Goal: Information Seeking & Learning: Find specific fact

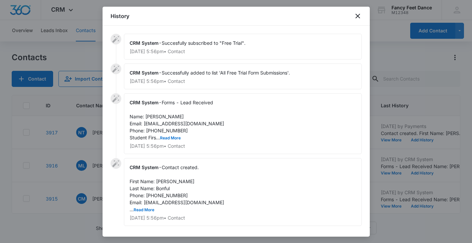
scroll to position [163, 3]
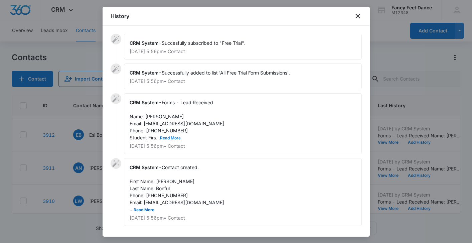
click at [76, 129] on div at bounding box center [236, 121] width 472 height 243
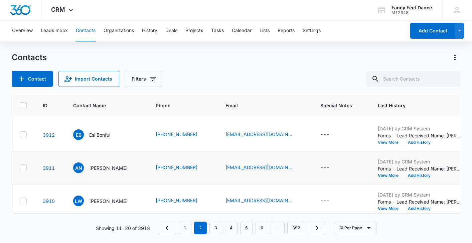
scroll to position [233, 3]
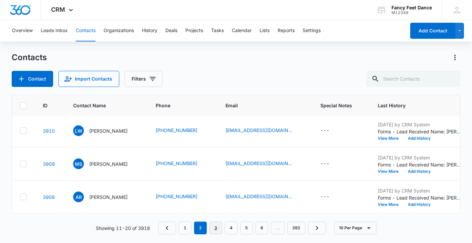
click at [215, 229] on link "3" at bounding box center [215, 227] width 13 height 13
click at [233, 230] on link "4" at bounding box center [231, 227] width 13 height 13
click at [241, 230] on link "5" at bounding box center [246, 227] width 13 height 13
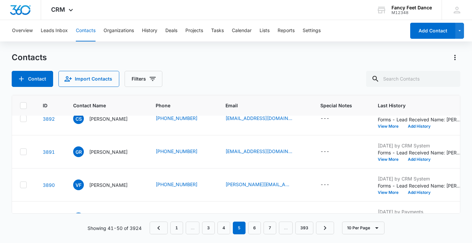
scroll to position [0, 3]
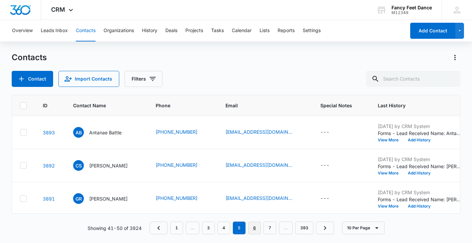
click at [252, 227] on link "6" at bounding box center [254, 227] width 13 height 13
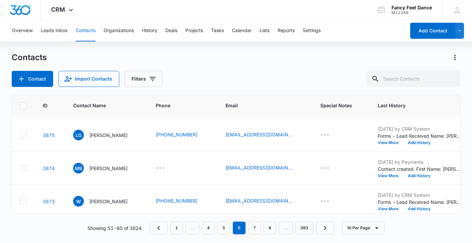
scroll to position [233, 3]
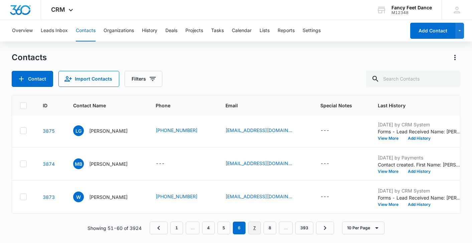
click at [260, 231] on link "7" at bounding box center [254, 227] width 13 height 13
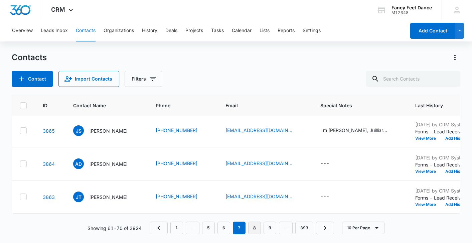
click at [256, 224] on link "8" at bounding box center [254, 227] width 13 height 13
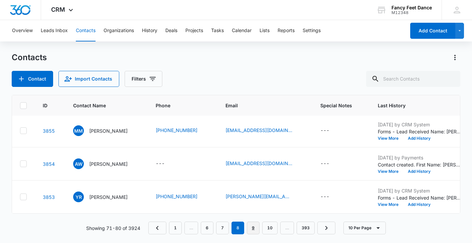
click at [250, 228] on link "9" at bounding box center [253, 227] width 13 height 13
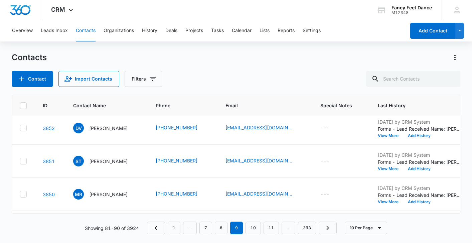
scroll to position [0, 3]
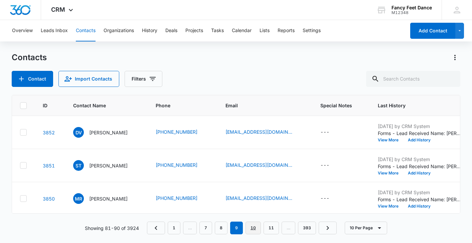
click at [249, 224] on link "10" at bounding box center [252, 227] width 15 height 13
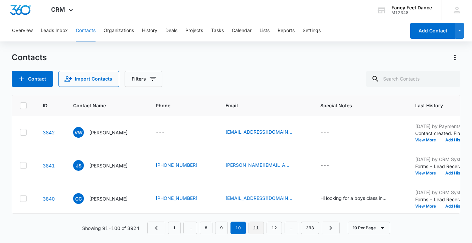
click at [259, 223] on link "11" at bounding box center [255, 227] width 15 height 13
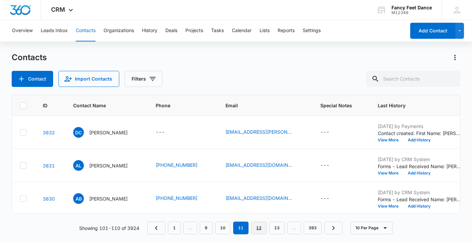
click at [252, 227] on link "12" at bounding box center [258, 227] width 15 height 13
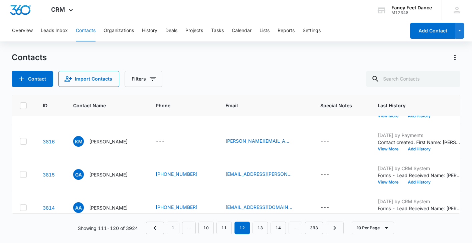
scroll to position [233, 3]
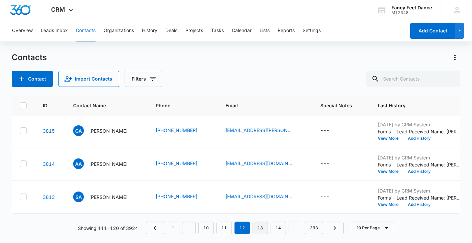
click at [264, 229] on link "13" at bounding box center [259, 227] width 15 height 13
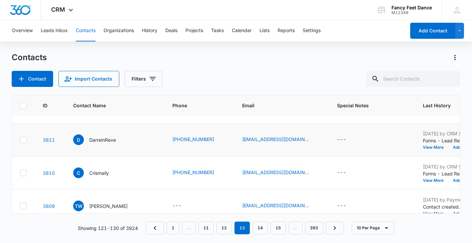
scroll to position [0, 3]
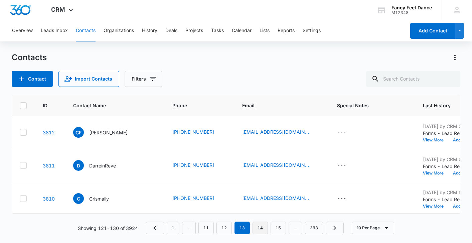
click at [259, 225] on link "14" at bounding box center [259, 227] width 15 height 13
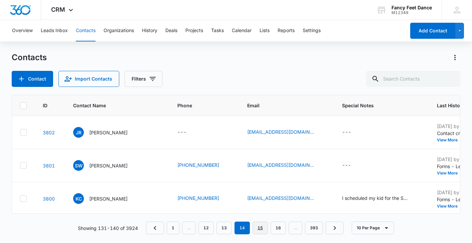
click at [255, 226] on link "15" at bounding box center [259, 227] width 15 height 13
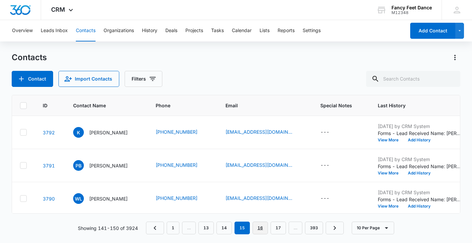
click at [259, 224] on link "16" at bounding box center [259, 227] width 15 height 13
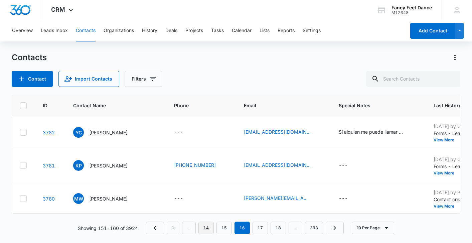
click at [209, 226] on link "14" at bounding box center [205, 227] width 15 height 13
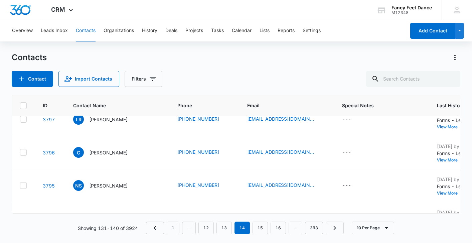
scroll to position [233, 3]
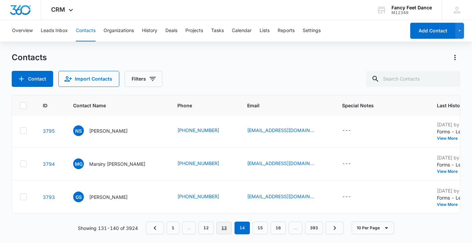
click at [220, 228] on link "13" at bounding box center [223, 227] width 15 height 13
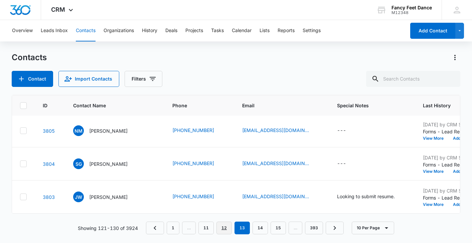
click at [222, 229] on link "12" at bounding box center [223, 227] width 15 height 13
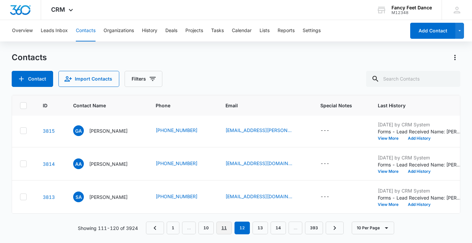
click at [224, 231] on link "11" at bounding box center [223, 227] width 15 height 13
click at [226, 233] on link "10" at bounding box center [222, 227] width 15 height 13
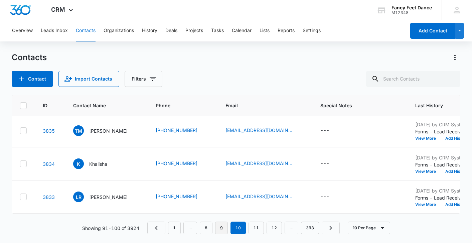
click at [217, 229] on link "9" at bounding box center [221, 227] width 13 height 13
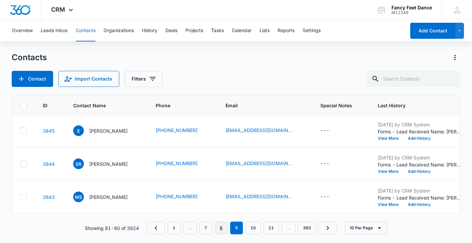
click at [222, 229] on link "8" at bounding box center [221, 227] width 13 height 13
click at [221, 224] on link "7" at bounding box center [222, 227] width 13 height 13
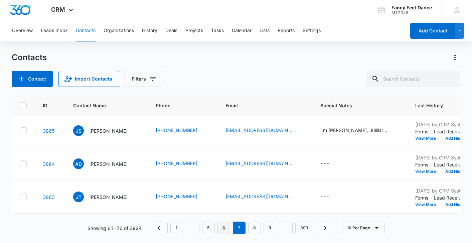
click at [221, 229] on link "6" at bounding box center [223, 227] width 13 height 13
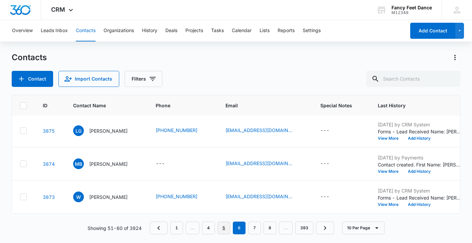
click at [224, 228] on link "5" at bounding box center [223, 227] width 13 height 13
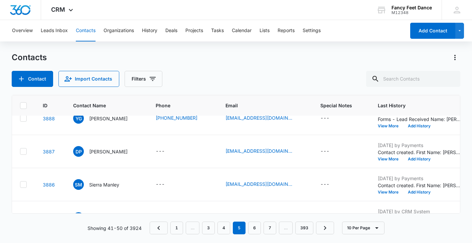
scroll to position [0, 0]
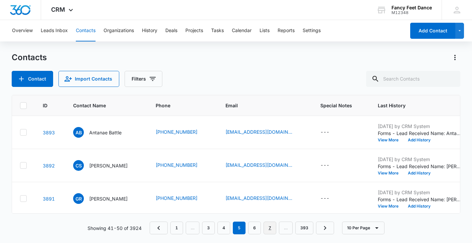
click at [273, 223] on link "7" at bounding box center [269, 227] width 13 height 13
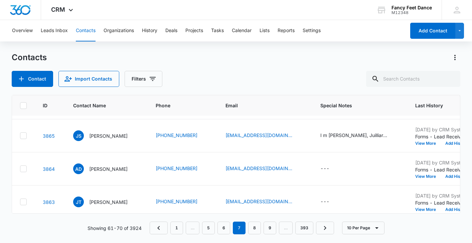
scroll to position [233, 3]
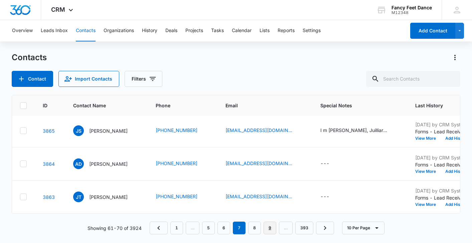
click at [266, 226] on link "9" at bounding box center [269, 227] width 13 height 13
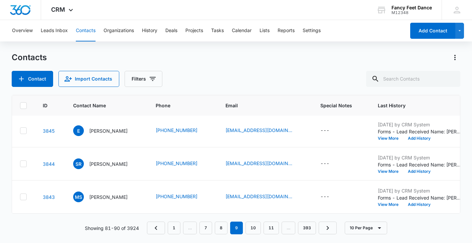
scroll to position [0, 3]
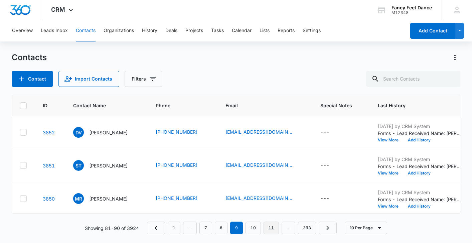
click at [275, 230] on link "11" at bounding box center [270, 227] width 15 height 13
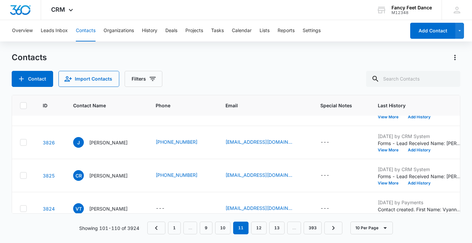
scroll to position [233, 3]
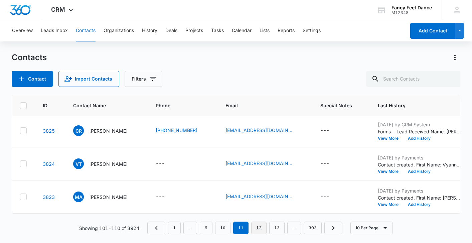
click at [257, 226] on link "12" at bounding box center [258, 227] width 15 height 13
click at [271, 229] on link "14" at bounding box center [277, 227] width 15 height 13
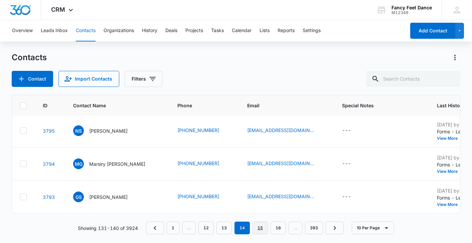
click at [262, 226] on link "15" at bounding box center [259, 227] width 15 height 13
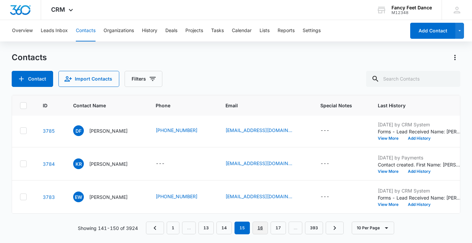
click at [260, 225] on link "16" at bounding box center [259, 227] width 15 height 13
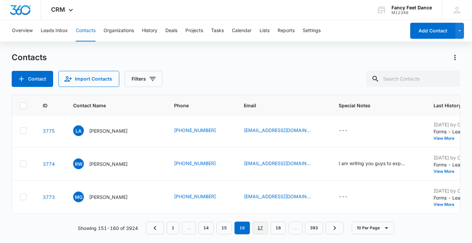
click at [264, 226] on link "17" at bounding box center [259, 227] width 15 height 13
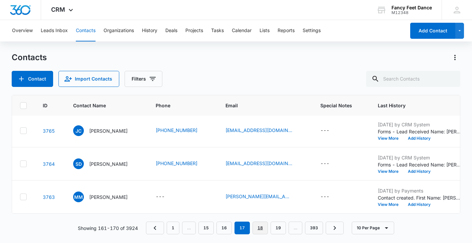
click at [259, 224] on link "18" at bounding box center [259, 227] width 15 height 13
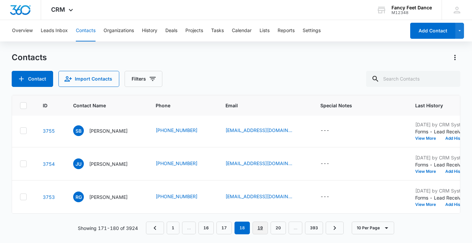
click at [256, 224] on link "19" at bounding box center [259, 227] width 15 height 13
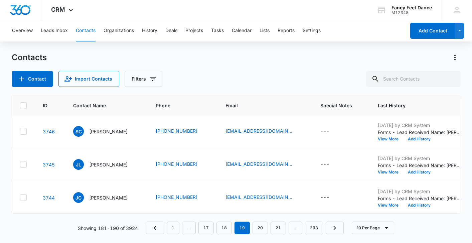
scroll to position [233, 3]
click at [261, 229] on link "20" at bounding box center [259, 227] width 15 height 13
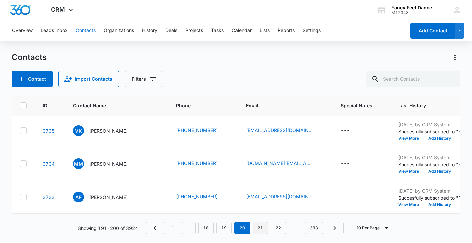
click at [259, 226] on link "21" at bounding box center [259, 227] width 15 height 13
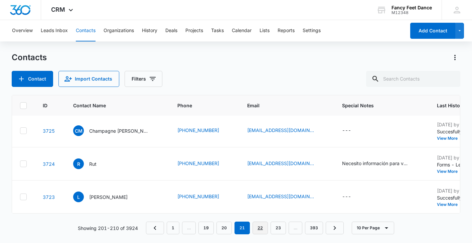
click at [257, 228] on link "22" at bounding box center [259, 227] width 15 height 13
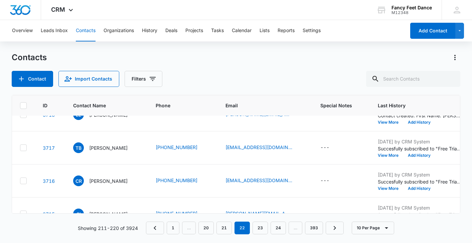
scroll to position [164, 3]
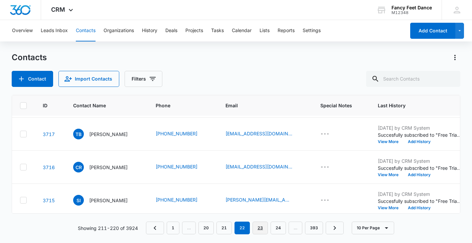
click at [262, 231] on link "23" at bounding box center [259, 227] width 15 height 13
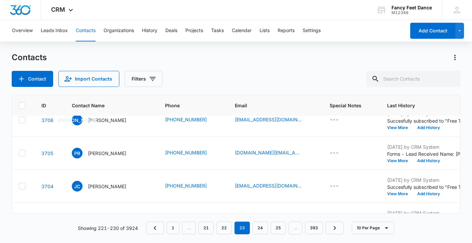
scroll to position [233, 4]
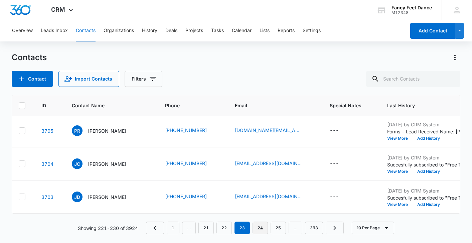
click at [261, 224] on link "24" at bounding box center [259, 227] width 15 height 13
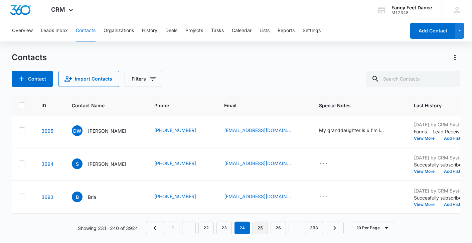
click at [259, 229] on link "25" at bounding box center [259, 227] width 15 height 13
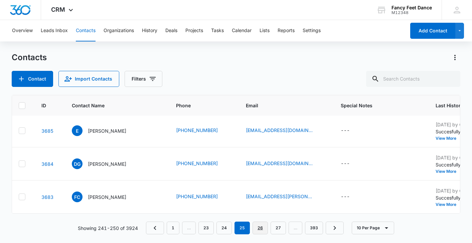
click at [255, 224] on link "26" at bounding box center [259, 227] width 15 height 13
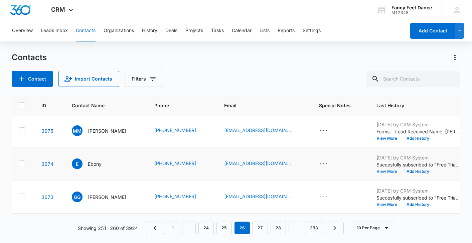
click at [376, 171] on button "View More" at bounding box center [388, 171] width 25 height 4
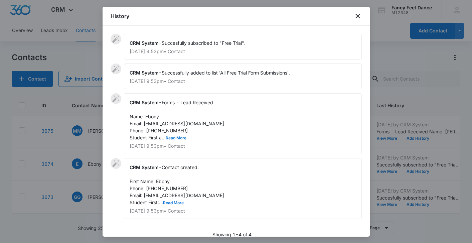
click at [174, 137] on button "Read More" at bounding box center [176, 138] width 21 height 4
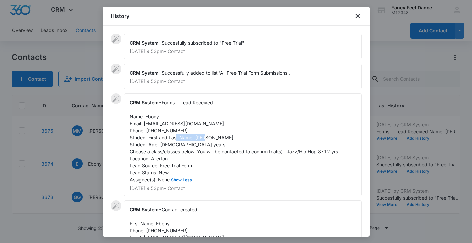
drag, startPoint x: 194, startPoint y: 138, endPoint x: 226, endPoint y: 138, distance: 31.7
click at [226, 138] on div "CRM System - Forms - Lead Received Name: Ebony Email: [EMAIL_ADDRESS][DOMAIN_NA…" at bounding box center [243, 144] width 238 height 103
copy span "[PERSON_NAME]"
click at [148, 116] on span "Forms - Lead Received Name: Ebony Email: [EMAIL_ADDRESS][DOMAIN_NAME] Phone: [P…" at bounding box center [233, 140] width 208 height 83
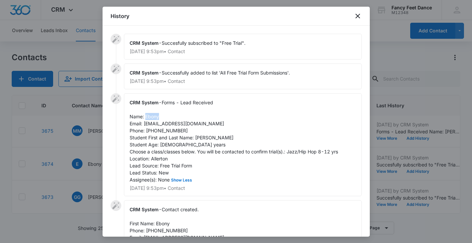
copy span "Ebony"
click at [157, 127] on span "Forms - Lead Received Name: Ebony Email: [EMAIL_ADDRESS][DOMAIN_NAME] Phone: [P…" at bounding box center [233, 140] width 208 height 83
copy span "9293517611"
drag, startPoint x: 144, startPoint y: 124, endPoint x: 207, endPoint y: 120, distance: 63.6
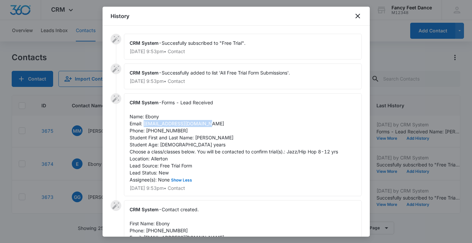
click at [208, 120] on span "Forms - Lead Received Name: Ebony Email: [EMAIL_ADDRESS][DOMAIN_NAME] Phone: [P…" at bounding box center [233, 140] width 208 height 83
copy span "[EMAIL_ADDRESS][DOMAIN_NAME]"
click at [96, 167] on div at bounding box center [236, 121] width 472 height 243
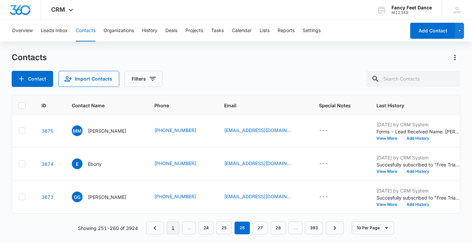
click at [176, 229] on link "1" at bounding box center [173, 227] width 13 height 13
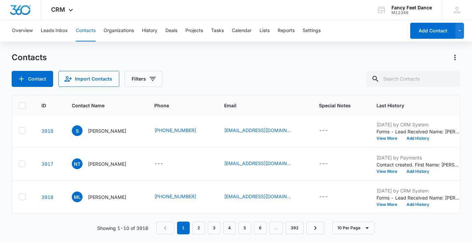
scroll to position [0, 4]
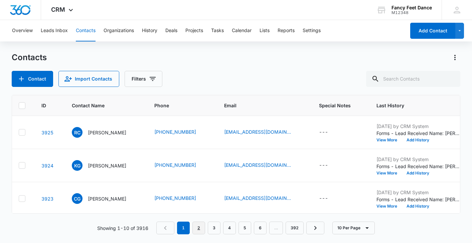
click at [197, 221] on link "2" at bounding box center [198, 227] width 13 height 13
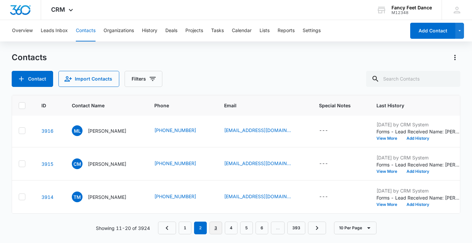
click at [214, 225] on link "3" at bounding box center [215, 227] width 13 height 13
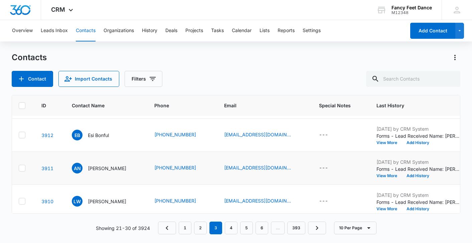
scroll to position [0, 4]
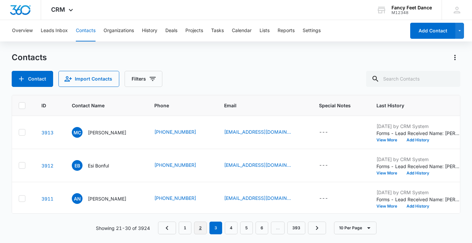
click at [198, 226] on link "2" at bounding box center [200, 227] width 13 height 13
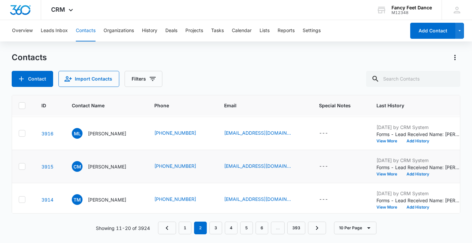
scroll to position [233, 4]
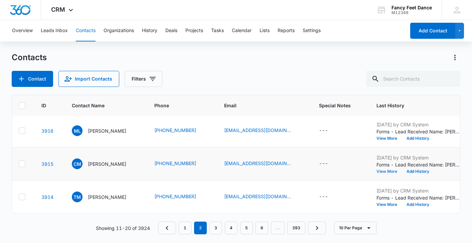
click at [384, 171] on button "View More" at bounding box center [388, 171] width 25 height 4
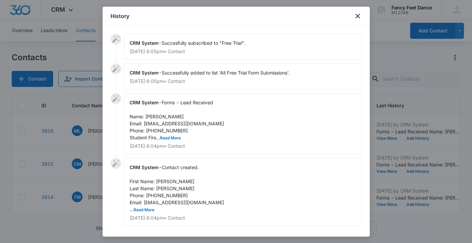
click at [163, 130] on span "Forms - Lead Received Name: [PERSON_NAME] Email: [EMAIL_ADDRESS][DOMAIN_NAME] P…" at bounding box center [176, 119] width 94 height 41
copy span "3476733089"
click at [91, 165] on div at bounding box center [236, 121] width 472 height 243
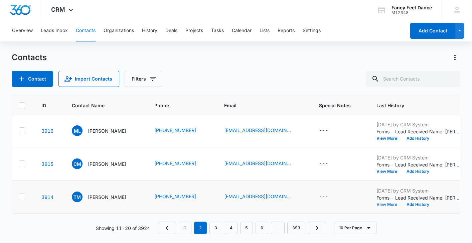
click at [385, 202] on button "View More" at bounding box center [388, 204] width 25 height 4
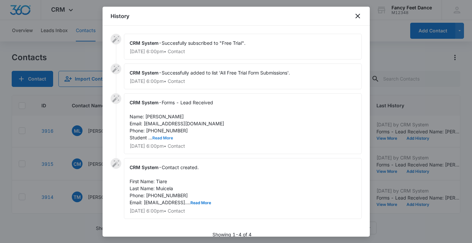
click at [163, 137] on button "Read More" at bounding box center [162, 138] width 21 height 4
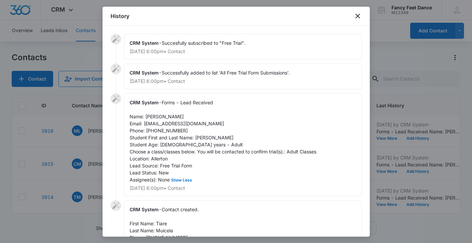
click at [70, 142] on div at bounding box center [236, 121] width 472 height 243
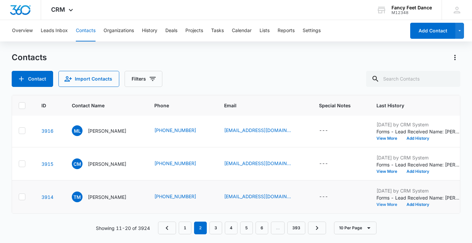
click at [395, 202] on button "View More" at bounding box center [388, 204] width 25 height 4
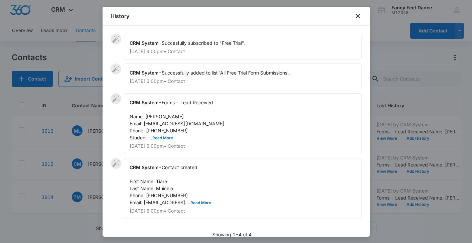
click at [166, 137] on button "Read More" at bounding box center [162, 138] width 21 height 4
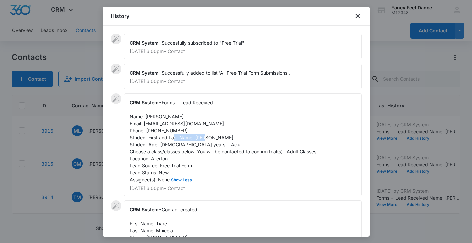
drag, startPoint x: 195, startPoint y: 137, endPoint x: 222, endPoint y: 138, distance: 26.4
click at [223, 138] on span "Forms - Lead Received Name: [PERSON_NAME] Email: [EMAIL_ADDRESS][DOMAIN_NAME] P…" at bounding box center [222, 140] width 187 height 83
copy span "[PERSON_NAME]"
click at [172, 130] on span "Forms - Lead Received Name: [PERSON_NAME] Email: [EMAIL_ADDRESS][DOMAIN_NAME] P…" at bounding box center [222, 140] width 187 height 83
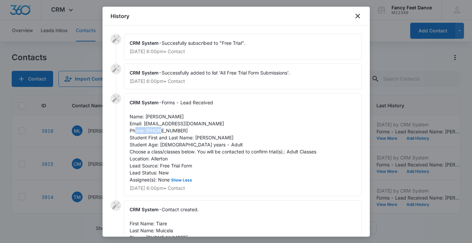
click at [172, 130] on span "Forms - Lead Received Name: [PERSON_NAME] Email: [EMAIL_ADDRESS][DOMAIN_NAME] P…" at bounding box center [222, 140] width 187 height 83
copy span "9142272273"
drag, startPoint x: 144, startPoint y: 124, endPoint x: 203, endPoint y: 125, distance: 59.4
click at [203, 125] on div "CRM System - Forms - Lead Received Name: [PERSON_NAME] Email: [EMAIL_ADDRESS][D…" at bounding box center [243, 144] width 238 height 103
copy span "[EMAIL_ADDRESS][DOMAIN_NAME]"
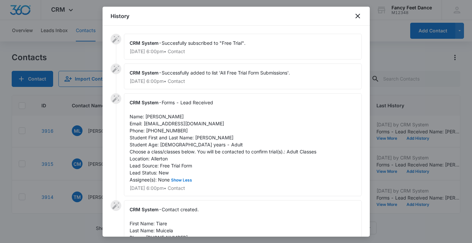
click at [202, 135] on span "Forms - Lead Received Name: [PERSON_NAME] Email: [EMAIL_ADDRESS][DOMAIN_NAME] P…" at bounding box center [222, 140] width 187 height 83
copy span "Tiare"
click at [168, 131] on span "Forms - Lead Received Name: [PERSON_NAME] Email: [EMAIL_ADDRESS][DOMAIN_NAME] P…" at bounding box center [222, 140] width 187 height 83
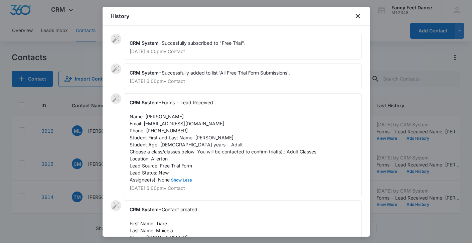
click at [63, 166] on div at bounding box center [236, 121] width 472 height 243
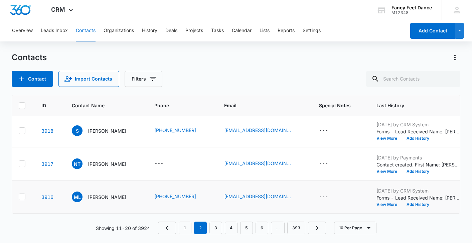
scroll to position [165, 4]
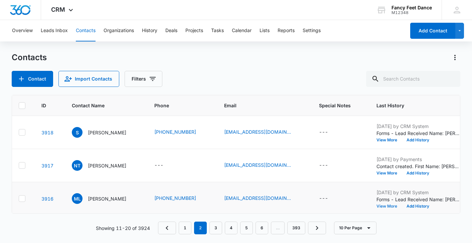
click at [386, 205] on button "View More" at bounding box center [388, 206] width 25 height 4
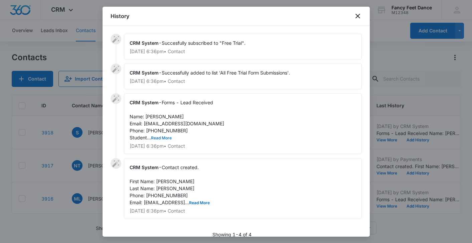
click at [165, 137] on button "Read More" at bounding box center [161, 138] width 21 height 4
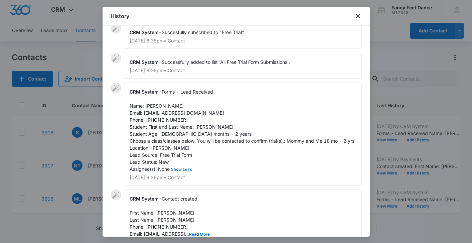
scroll to position [14, 0]
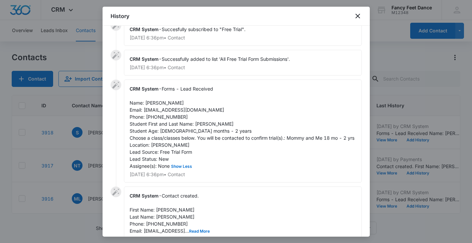
click at [199, 124] on span "Forms - Lead Received Name: [PERSON_NAME] Email: [EMAIL_ADDRESS][DOMAIN_NAME] P…" at bounding box center [241, 127] width 225 height 83
click at [154, 101] on span "Forms - Lead Received Name: [PERSON_NAME] Email: [EMAIL_ADDRESS][DOMAIN_NAME] P…" at bounding box center [241, 127] width 225 height 83
click at [169, 115] on span "Forms - Lead Received Name: [PERSON_NAME] Email: [EMAIL_ADDRESS][DOMAIN_NAME] P…" at bounding box center [241, 127] width 225 height 83
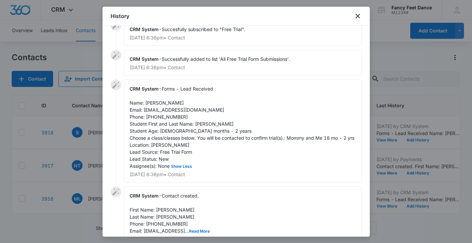
click at [169, 115] on span "Forms - Lead Received Name: [PERSON_NAME] Email: [EMAIL_ADDRESS][DOMAIN_NAME] P…" at bounding box center [241, 127] width 225 height 83
drag, startPoint x: 194, startPoint y: 124, endPoint x: 220, endPoint y: 124, distance: 25.7
click at [220, 124] on div "CRM System - Forms - Lead Received Name: [PERSON_NAME] Email: [EMAIL_ADDRESS][D…" at bounding box center [243, 130] width 238 height 103
drag, startPoint x: 146, startPoint y: 102, endPoint x: 180, endPoint y: 101, distance: 33.7
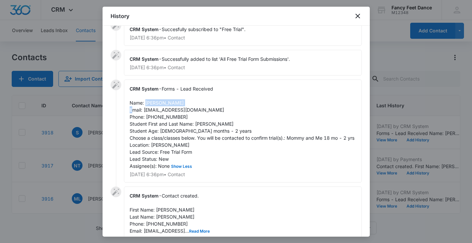
click at [180, 101] on div "CRM System - Forms - Lead Received Name: [PERSON_NAME] Email: [EMAIL_ADDRESS][D…" at bounding box center [243, 130] width 238 height 103
click at [168, 115] on span "Forms - Lead Received Name: [PERSON_NAME] Email: [EMAIL_ADDRESS][DOMAIN_NAME] P…" at bounding box center [241, 127] width 225 height 83
drag, startPoint x: 144, startPoint y: 111, endPoint x: 199, endPoint y: 108, distance: 54.5
click at [199, 108] on span "Forms - Lead Received Name: [PERSON_NAME] Email: [EMAIL_ADDRESS][DOMAIN_NAME] P…" at bounding box center [241, 127] width 225 height 83
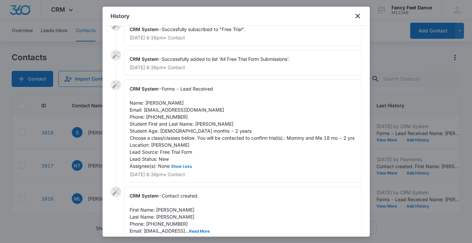
click at [68, 145] on div at bounding box center [236, 121] width 472 height 243
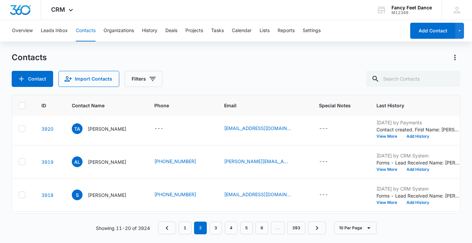
scroll to position [100, 4]
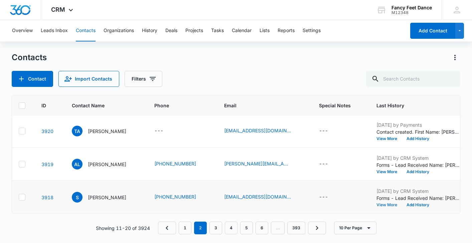
click at [379, 205] on button "View More" at bounding box center [388, 205] width 25 height 4
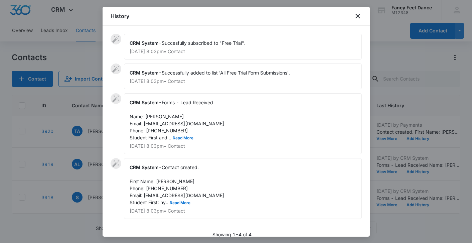
click at [177, 138] on button "Read More" at bounding box center [183, 138] width 21 height 4
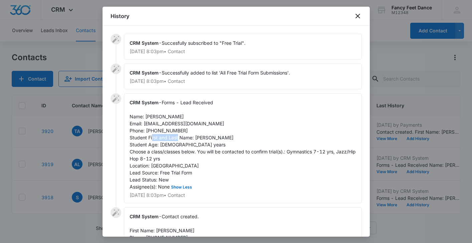
drag, startPoint x: 195, startPoint y: 139, endPoint x: 225, endPoint y: 137, distance: 30.1
click at [225, 137] on div "CRM System - Forms - Lead Received Name: [PERSON_NAME] Email: [EMAIL_ADDRESS][D…" at bounding box center [243, 148] width 238 height 110
click at [163, 229] on span "Contact created. First Name: [PERSON_NAME] Phone: [PHONE_NUMBER] Email: [EMAIL_…" at bounding box center [176, 233] width 94 height 41
click at [167, 132] on span "Forms - Lead Received Name: [PERSON_NAME] Email: [EMAIL_ADDRESS][DOMAIN_NAME] P…" at bounding box center [242, 144] width 227 height 90
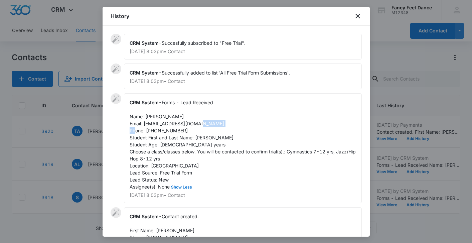
click at [167, 132] on span "Forms - Lead Received Name: [PERSON_NAME] Email: [EMAIL_ADDRESS][DOMAIN_NAME] P…" at bounding box center [242, 144] width 227 height 90
drag, startPoint x: 145, startPoint y: 122, endPoint x: 196, endPoint y: 121, distance: 51.1
click at [196, 121] on span "Forms - Lead Received Name: [PERSON_NAME] Email: [EMAIL_ADDRESS][DOMAIN_NAME] P…" at bounding box center [242, 144] width 227 height 90
click at [166, 229] on span "Contact created. First Name: [PERSON_NAME] Phone: [PHONE_NUMBER] Email: [EMAIL_…" at bounding box center [176, 233] width 94 height 41
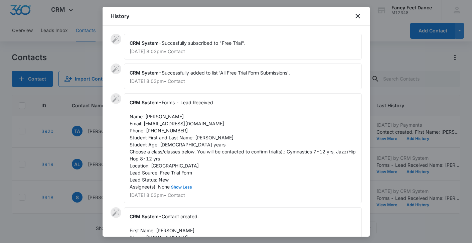
click at [156, 130] on span "Forms - Lead Received Name: [PERSON_NAME] Email: [EMAIL_ADDRESS][DOMAIN_NAME] P…" at bounding box center [242, 144] width 227 height 90
click at [186, 129] on div "CRM System - Forms - Lead Received Name: [PERSON_NAME] Email: [EMAIL_ADDRESS][D…" at bounding box center [243, 148] width 238 height 110
click at [92, 160] on div at bounding box center [236, 121] width 472 height 243
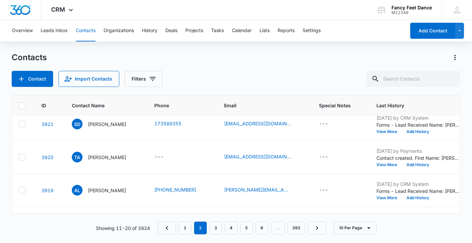
scroll to position [68, 4]
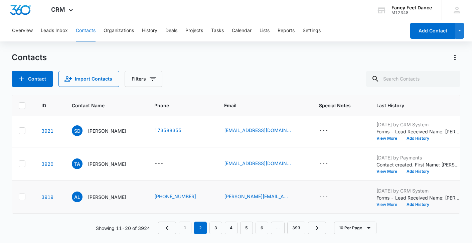
click at [389, 206] on button "View More" at bounding box center [388, 204] width 25 height 4
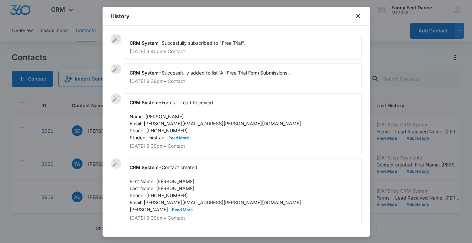
click at [187, 139] on button "Read More" at bounding box center [178, 138] width 21 height 4
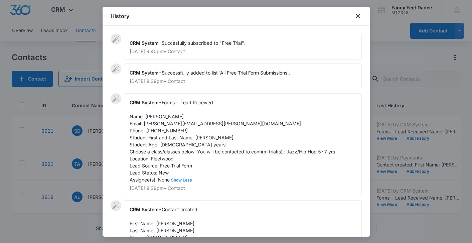
scroll to position [0, 0]
click at [148, 113] on span "Forms - Lead Received Name: [PERSON_NAME] Email: [PERSON_NAME][EMAIL_ADDRESS][P…" at bounding box center [231, 140] width 205 height 83
click at [200, 138] on span "Forms - Lead Received Name: [PERSON_NAME] Email: [PERSON_NAME][EMAIL_ADDRESS][P…" at bounding box center [231, 140] width 205 height 83
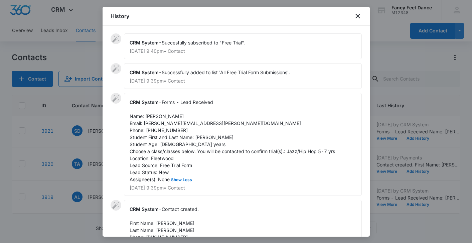
click at [167, 132] on span "Forms - Lead Received Name: [PERSON_NAME] Email: [PERSON_NAME][EMAIL_ADDRESS][P…" at bounding box center [231, 140] width 205 height 83
click at [167, 131] on span "Forms - Lead Received Name: [PERSON_NAME] Email: [PERSON_NAME][EMAIL_ADDRESS][P…" at bounding box center [231, 140] width 205 height 83
click at [65, 177] on div at bounding box center [236, 121] width 472 height 243
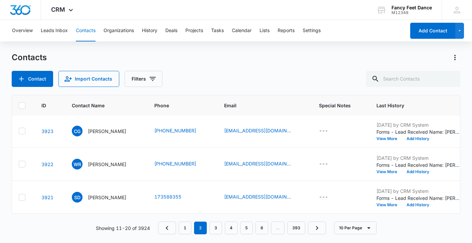
scroll to position [1, 4]
click at [391, 205] on button "View More" at bounding box center [388, 205] width 25 height 4
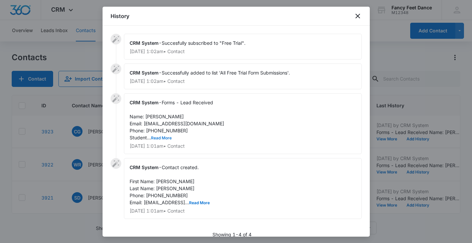
click at [165, 139] on button "Read More" at bounding box center [161, 138] width 21 height 4
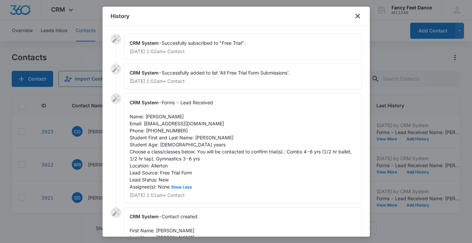
click at [200, 137] on span "Forms - Lead Received Name: [PERSON_NAME] Email: [EMAIL_ADDRESS][DOMAIN_NAME] P…" at bounding box center [240, 144] width 223 height 90
click at [154, 116] on span "Forms - Lead Received Name: [PERSON_NAME] Email: [EMAIL_ADDRESS][DOMAIN_NAME] P…" at bounding box center [240, 144] width 223 height 90
drag, startPoint x: 144, startPoint y: 124, endPoint x: 208, endPoint y: 121, distance: 64.5
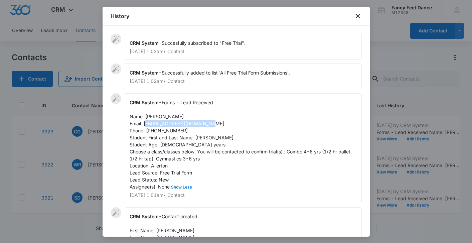
click at [208, 121] on div "CRM System - Forms - Lead Received Name: [PERSON_NAME] Email: [EMAIL_ADDRESS][D…" at bounding box center [243, 148] width 238 height 110
click at [86, 147] on div at bounding box center [236, 121] width 472 height 243
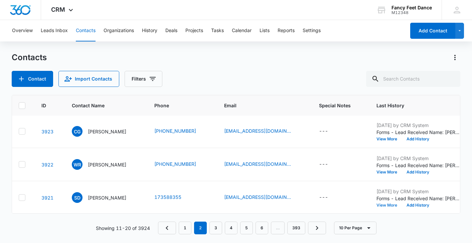
scroll to position [0, 4]
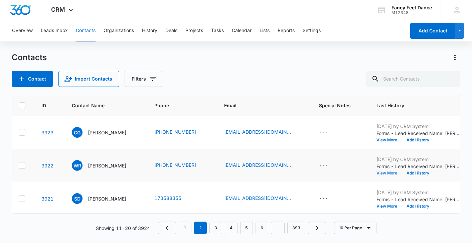
click at [390, 174] on button "View More" at bounding box center [388, 173] width 25 height 4
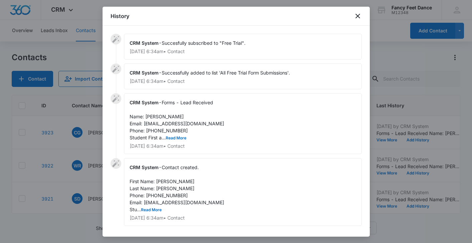
click at [179, 133] on div "CRM System - Forms - Lead Received Name: [PERSON_NAME] Email: [EMAIL_ADDRESS][D…" at bounding box center [243, 123] width 238 height 61
click at [178, 136] on button "Read More" at bounding box center [176, 138] width 21 height 4
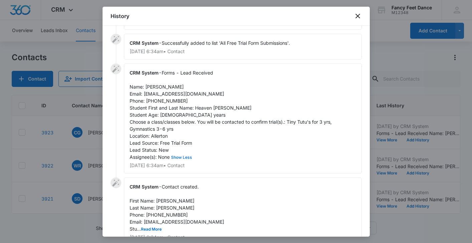
scroll to position [50, 0]
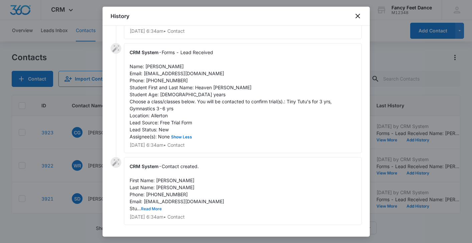
click at [154, 209] on button "Read More" at bounding box center [151, 209] width 21 height 4
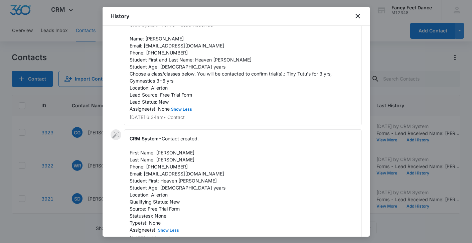
scroll to position [66, 0]
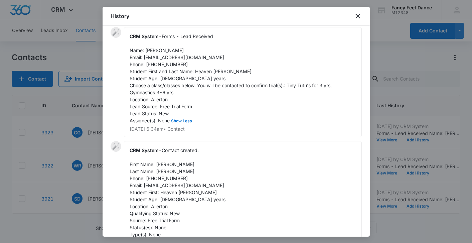
click at [172, 193] on span "Contact created. First Name: [PERSON_NAME] Last Name: [PERSON_NAME] Phone: [PHO…" at bounding box center [177, 195] width 96 height 97
click at [161, 162] on span "Contact created. First Name: [PERSON_NAME] Last Name: [PERSON_NAME] Phone: [PHO…" at bounding box center [177, 195] width 96 height 97
click at [164, 64] on span "Forms - Lead Received Name: [PERSON_NAME] Email: [EMAIL_ADDRESS][DOMAIN_NAME] P…" at bounding box center [230, 78] width 203 height 90
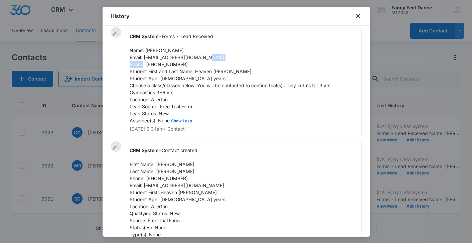
click at [164, 64] on span "Forms - Lead Received Name: [PERSON_NAME] Email: [EMAIL_ADDRESS][DOMAIN_NAME] P…" at bounding box center [230, 78] width 203 height 90
click at [58, 161] on div at bounding box center [236, 121] width 472 height 243
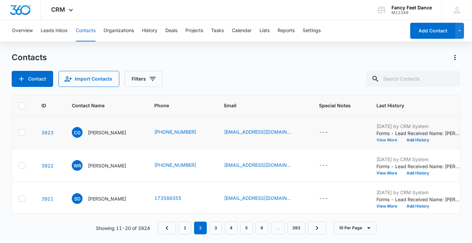
click at [386, 138] on button "View More" at bounding box center [388, 140] width 25 height 4
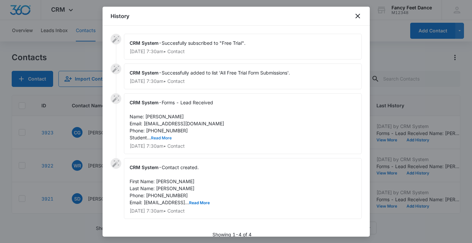
click at [160, 136] on button "Read More" at bounding box center [161, 138] width 21 height 4
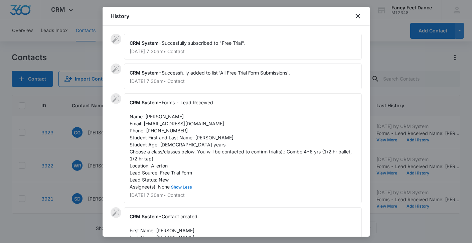
click at [203, 138] on span "Forms - Lead Received Name: [PERSON_NAME] Email: [EMAIL_ADDRESS][DOMAIN_NAME] P…" at bounding box center [240, 144] width 223 height 90
click at [151, 115] on span "Forms - Lead Received Name: [PERSON_NAME] Email: [EMAIL_ADDRESS][DOMAIN_NAME] P…" at bounding box center [240, 144] width 223 height 90
click at [151, 114] on span "Forms - Lead Received Name: [PERSON_NAME] Email: [EMAIL_ADDRESS][DOMAIN_NAME] P…" at bounding box center [240, 144] width 223 height 90
click at [205, 137] on span "Forms - Lead Received Name: [PERSON_NAME] Email: [EMAIL_ADDRESS][DOMAIN_NAME] P…" at bounding box center [240, 144] width 223 height 90
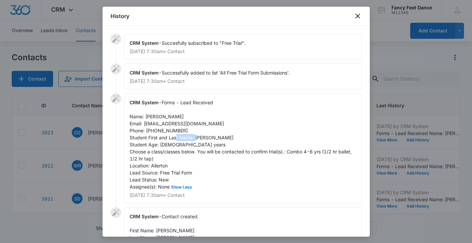
click at [205, 137] on span "Forms - Lead Received Name: [PERSON_NAME] Email: [EMAIL_ADDRESS][DOMAIN_NAME] P…" at bounding box center [240, 144] width 223 height 90
click at [153, 117] on span "Forms - Lead Received Name: [PERSON_NAME] Email: [EMAIL_ADDRESS][DOMAIN_NAME] P…" at bounding box center [240, 144] width 223 height 90
click at [160, 132] on span "Forms - Lead Received Name: [PERSON_NAME] Email: [EMAIL_ADDRESS][DOMAIN_NAME] P…" at bounding box center [240, 144] width 223 height 90
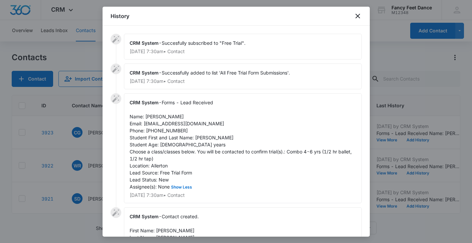
click at [91, 173] on div at bounding box center [236, 121] width 472 height 243
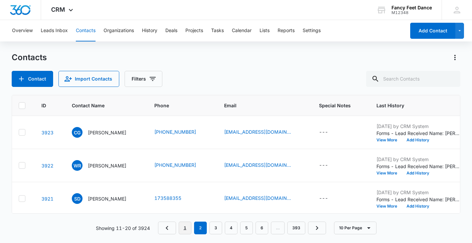
click at [183, 227] on link "1" at bounding box center [185, 227] width 13 height 13
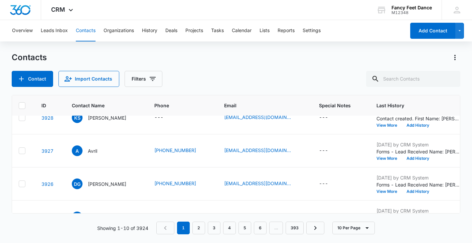
scroll to position [233, 4]
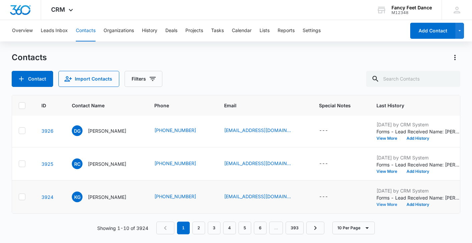
click at [383, 205] on button "View More" at bounding box center [388, 204] width 25 height 4
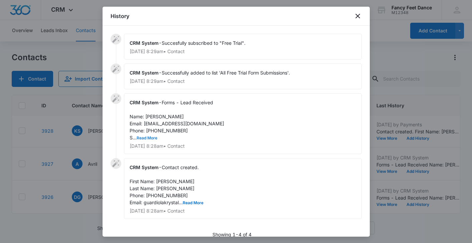
click at [151, 138] on button "Read More" at bounding box center [147, 138] width 21 height 4
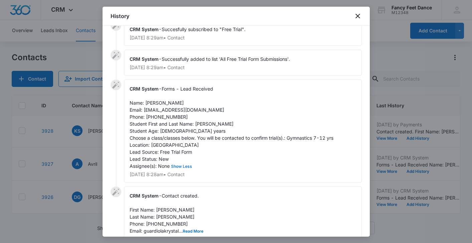
scroll to position [15, 0]
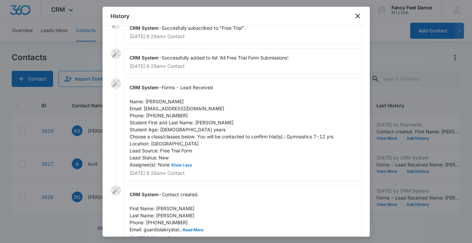
click at [203, 123] on span "Forms - Lead Received Name: [PERSON_NAME] Email: [EMAIL_ADDRESS][DOMAIN_NAME] P…" at bounding box center [231, 125] width 204 height 83
click at [153, 102] on span "Forms - Lead Received Name: [PERSON_NAME] Email: [EMAIL_ADDRESS][DOMAIN_NAME] P…" at bounding box center [231, 125] width 204 height 83
click at [165, 113] on span "Forms - Lead Received Name: [PERSON_NAME] Email: [EMAIL_ADDRESS][DOMAIN_NAME] P…" at bounding box center [231, 125] width 204 height 83
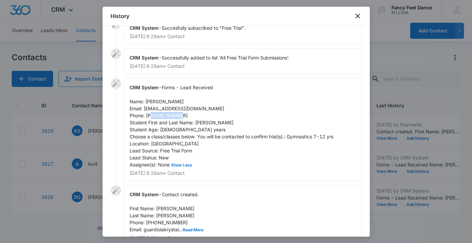
click at [165, 113] on span "Forms - Lead Received Name: [PERSON_NAME] Email: [EMAIL_ADDRESS][DOMAIN_NAME] P…" at bounding box center [231, 125] width 204 height 83
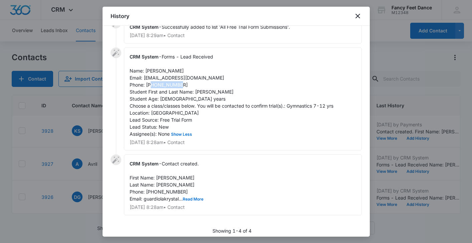
scroll to position [47, 0]
click at [91, 137] on div at bounding box center [236, 121] width 472 height 243
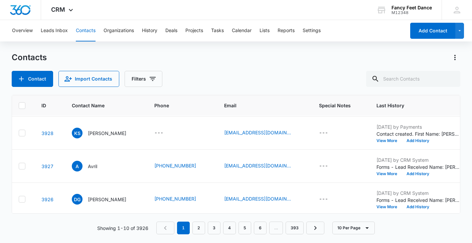
scroll to position [233, 4]
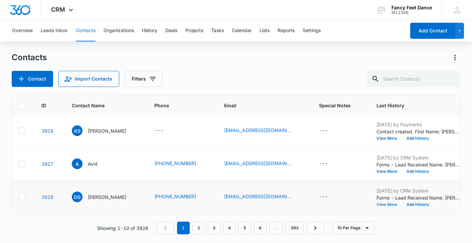
click at [379, 203] on button "View More" at bounding box center [388, 204] width 25 height 4
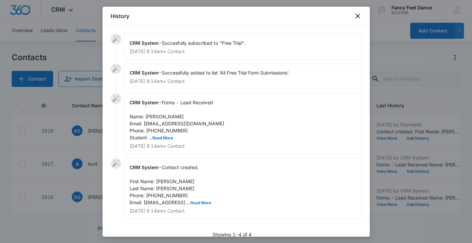
click at [166, 141] on div "CRM System - Forms - Lead Received Name: [PERSON_NAME] Email: [EMAIL_ADDRESS][D…" at bounding box center [243, 123] width 238 height 61
click at [166, 138] on button "Read More" at bounding box center [162, 138] width 21 height 4
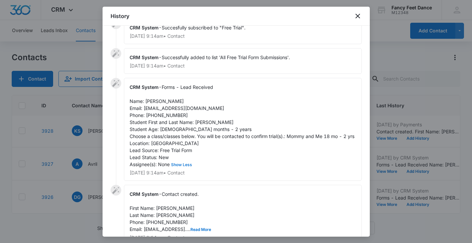
scroll to position [16, 0]
click at [202, 122] on span "Forms - Lead Received Name: [PERSON_NAME] Email: [EMAIL_ADDRESS][DOMAIN_NAME] P…" at bounding box center [241, 125] width 225 height 83
click at [150, 98] on span "Forms - Lead Received Name: [PERSON_NAME] Email: [EMAIL_ADDRESS][DOMAIN_NAME] P…" at bounding box center [241, 125] width 225 height 83
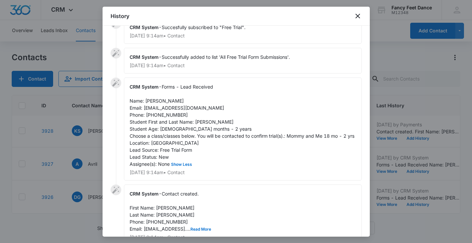
click at [167, 113] on span "Forms - Lead Received Name: [PERSON_NAME] Email: [EMAIL_ADDRESS][DOMAIN_NAME] P…" at bounding box center [241, 125] width 225 height 83
click at [84, 157] on div at bounding box center [236, 121] width 472 height 243
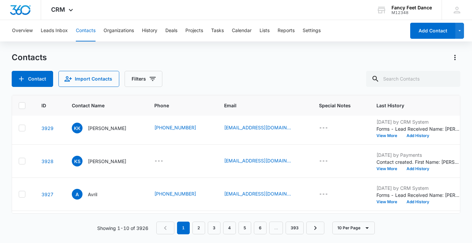
scroll to position [201, 4]
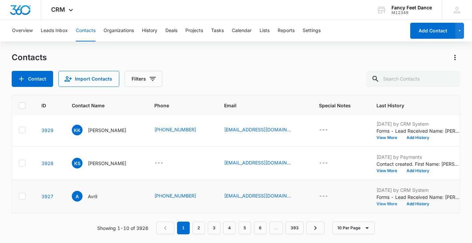
click at [378, 205] on button "View More" at bounding box center [388, 204] width 25 height 4
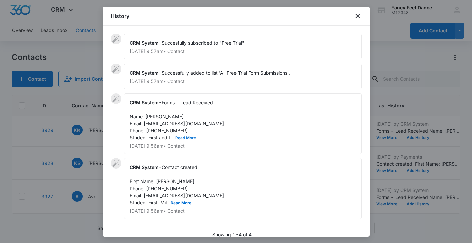
click at [190, 137] on button "Read More" at bounding box center [185, 138] width 21 height 4
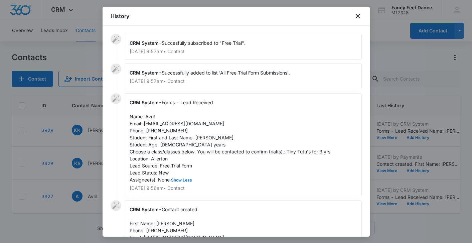
click at [200, 137] on span "Forms - Lead Received Name: Avril Email: [EMAIL_ADDRESS][DOMAIN_NAME] Phone: [P…" at bounding box center [229, 140] width 201 height 83
click at [153, 113] on span "Forms - Lead Received Name: Avril Email: [EMAIL_ADDRESS][DOMAIN_NAME] Phone: [P…" at bounding box center [229, 140] width 201 height 83
click at [168, 131] on span "Forms - Lead Received Name: Avril Email: [EMAIL_ADDRESS][DOMAIN_NAME] Phone: [P…" at bounding box center [229, 140] width 201 height 83
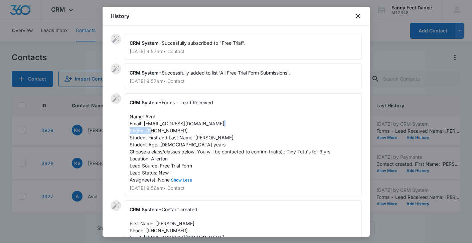
click at [168, 131] on span "Forms - Lead Received Name: Avril Email: [EMAIL_ADDRESS][DOMAIN_NAME] Phone: [P…" at bounding box center [229, 140] width 201 height 83
click at [198, 134] on div "CRM System - Forms - Lead Received Name: Avril Email: [EMAIL_ADDRESS][DOMAIN_NA…" at bounding box center [243, 144] width 238 height 103
click at [198, 138] on span "Forms - Lead Received Name: Avril Email: [EMAIL_ADDRESS][DOMAIN_NAME] Phone: [P…" at bounding box center [229, 140] width 201 height 83
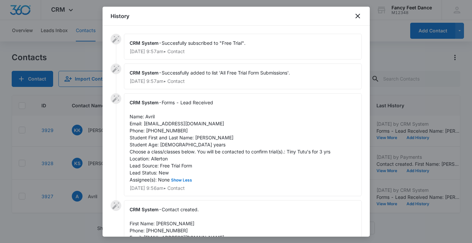
click at [152, 116] on span "Forms - Lead Received Name: Avril Email: [EMAIL_ADDRESS][DOMAIN_NAME] Phone: [P…" at bounding box center [229, 140] width 201 height 83
click at [168, 131] on span "Forms - Lead Received Name: Avril Email: [EMAIL_ADDRESS][DOMAIN_NAME] Phone: [P…" at bounding box center [229, 140] width 201 height 83
click at [58, 128] on div at bounding box center [236, 121] width 472 height 243
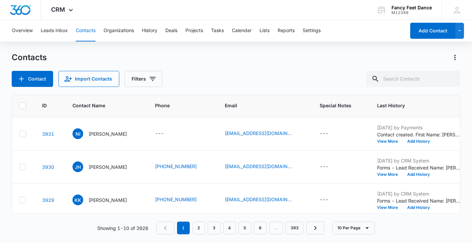
scroll to position [131, 4]
click at [377, 207] on button "View More" at bounding box center [389, 207] width 25 height 4
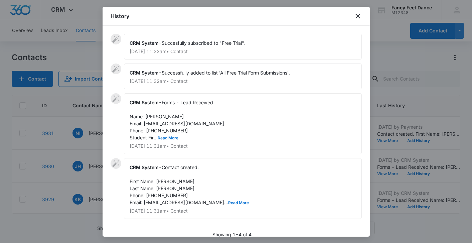
click at [165, 139] on button "Read More" at bounding box center [168, 138] width 21 height 4
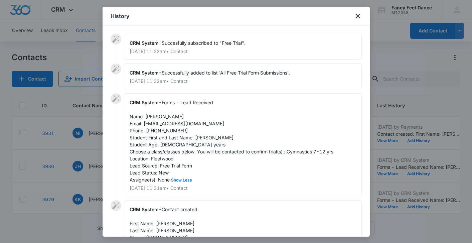
click at [196, 135] on span "Forms - Lead Received Name: [PERSON_NAME] Email: [EMAIL_ADDRESS][DOMAIN_NAME] P…" at bounding box center [231, 140] width 204 height 83
click at [200, 137] on span "Forms - Lead Received Name: [PERSON_NAME] Email: [EMAIL_ADDRESS][DOMAIN_NAME] P…" at bounding box center [231, 140] width 204 height 83
click at [148, 116] on span "Forms - Lead Received Name: [PERSON_NAME] Email: [EMAIL_ADDRESS][DOMAIN_NAME] P…" at bounding box center [231, 140] width 204 height 83
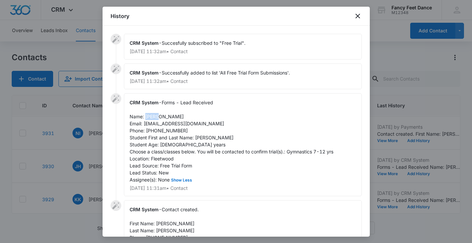
scroll to position [0, 0]
click at [169, 129] on span "Forms - Lead Received Name: [PERSON_NAME] Email: [EMAIL_ADDRESS][DOMAIN_NAME] P…" at bounding box center [231, 140] width 204 height 83
